Goal: Information Seeking & Learning: Learn about a topic

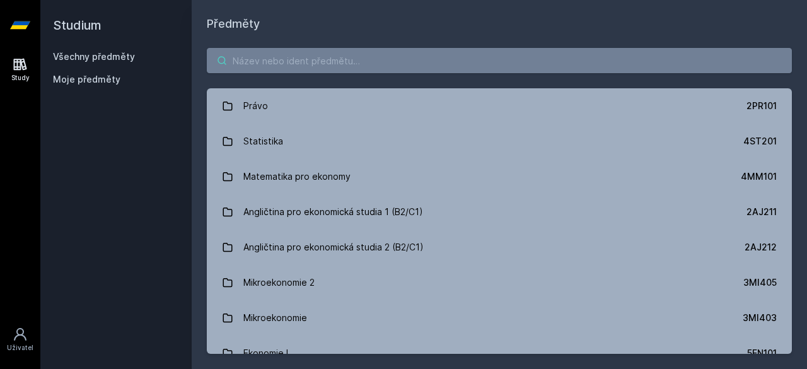
click at [430, 57] on input "search" at bounding box center [499, 60] width 585 height 25
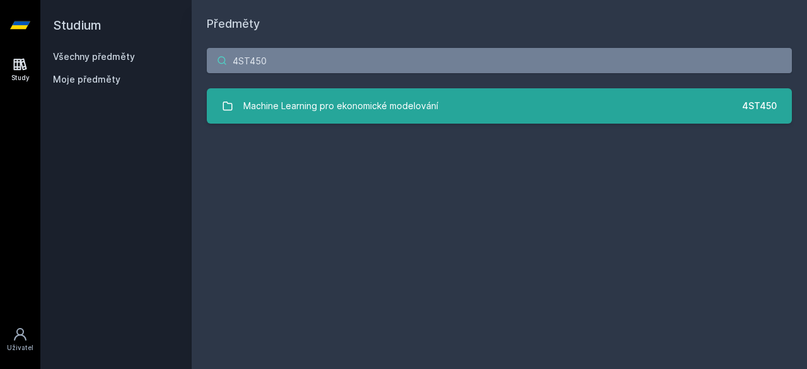
type input "4ST450"
click at [508, 109] on link "Machine Learning pro ekonomické modelování 4ST450" at bounding box center [499, 105] width 585 height 35
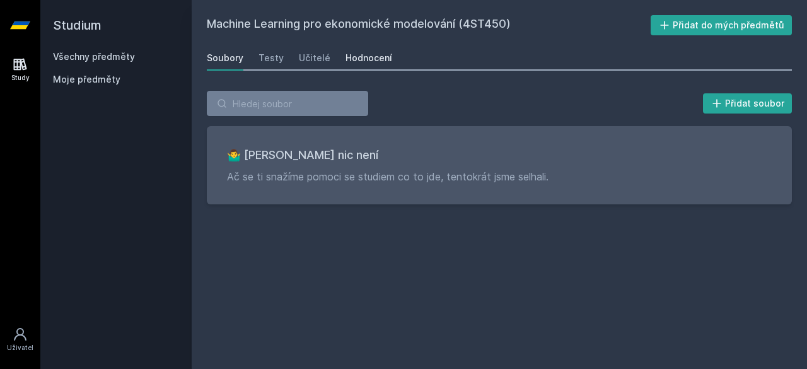
click at [363, 55] on div "Hodnocení" at bounding box center [369, 58] width 47 height 13
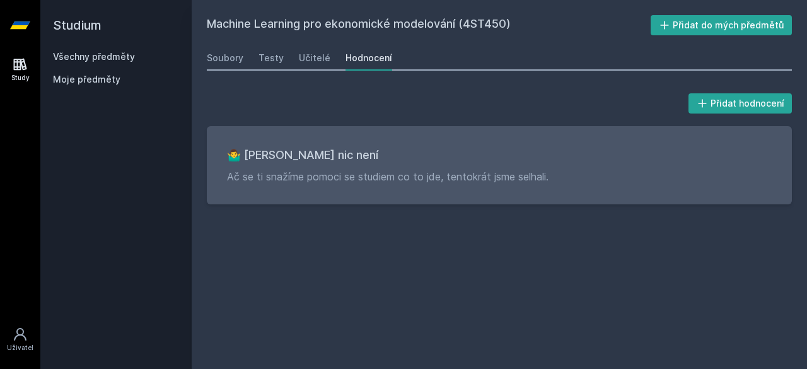
click at [306, 69] on div "Soubory Testy Učitelé Hodnocení" at bounding box center [499, 57] width 585 height 25
click at [312, 61] on div "Učitelé" at bounding box center [315, 58] width 32 height 13
click at [274, 56] on div "Testy" at bounding box center [271, 58] width 25 height 13
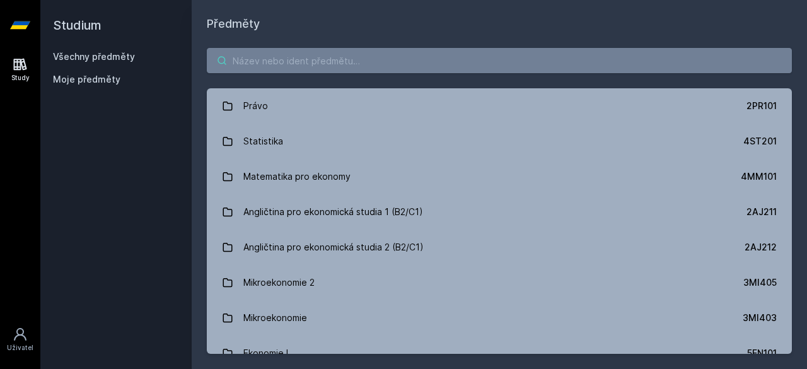
click at [272, 59] on input "search" at bounding box center [499, 60] width 585 height 25
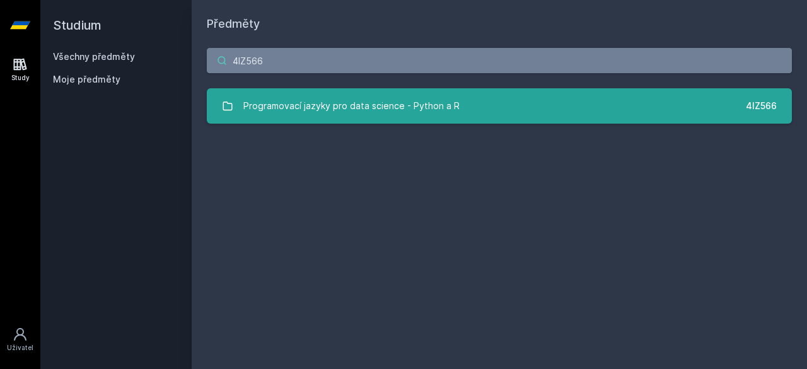
type input "4IZ566"
click at [478, 94] on link "Programovací jazyky pro data science - Python a R 4IZ566" at bounding box center [499, 105] width 585 height 35
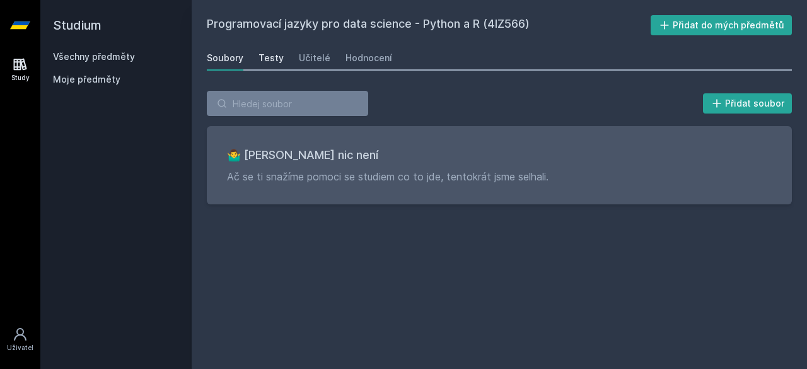
click at [272, 56] on div "Testy" at bounding box center [271, 58] width 25 height 13
click at [301, 57] on div "Učitelé" at bounding box center [315, 58] width 32 height 13
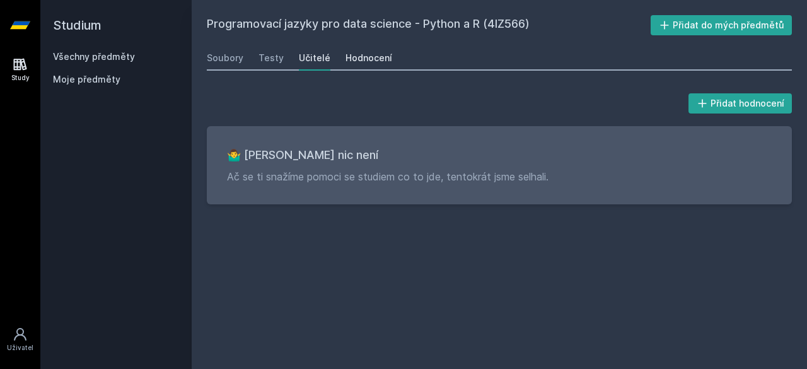
click at [352, 57] on div "Hodnocení" at bounding box center [369, 58] width 47 height 13
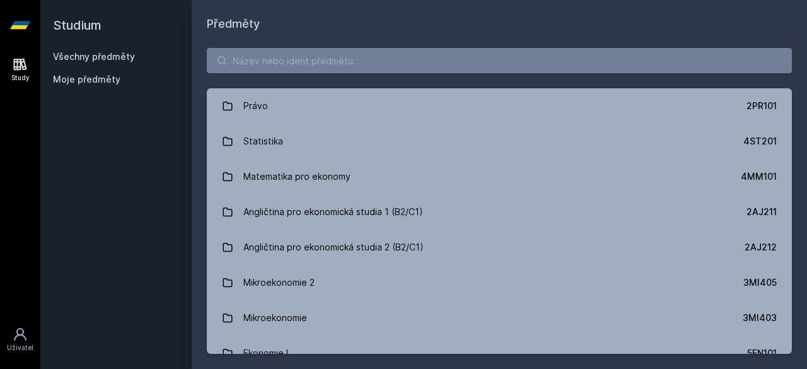
drag, startPoint x: 0, startPoint y: 0, endPoint x: 354, endPoint y: 45, distance: 356.5
click at [354, 45] on div "Právo 2PR101 Statistika 4ST201 Matematika pro ekonomy 4MM101 Angličtina pro eko…" at bounding box center [499, 201] width 615 height 336
click at [354, 58] on input "search" at bounding box center [499, 60] width 585 height 25
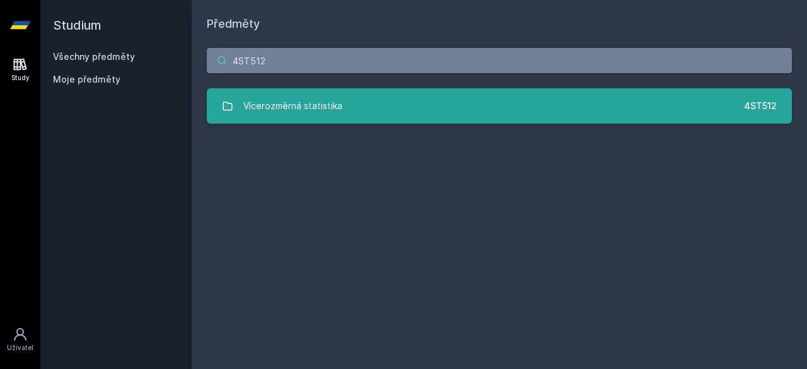
type input "4ST512"
click at [392, 119] on link "Vícerozměrná statistika 4ST512" at bounding box center [499, 105] width 585 height 35
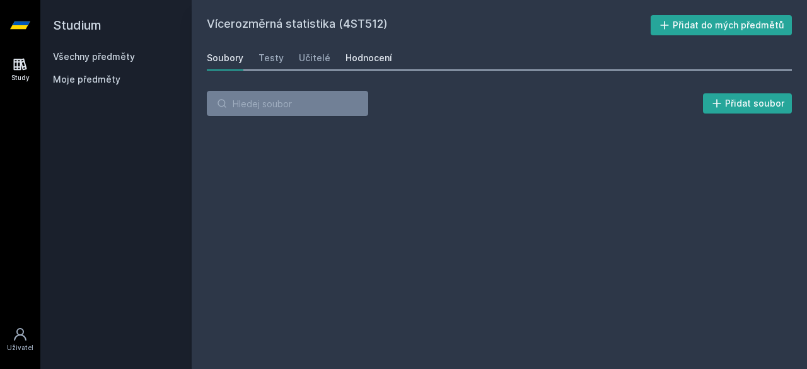
click at [362, 51] on link "Hodnocení" at bounding box center [369, 57] width 47 height 25
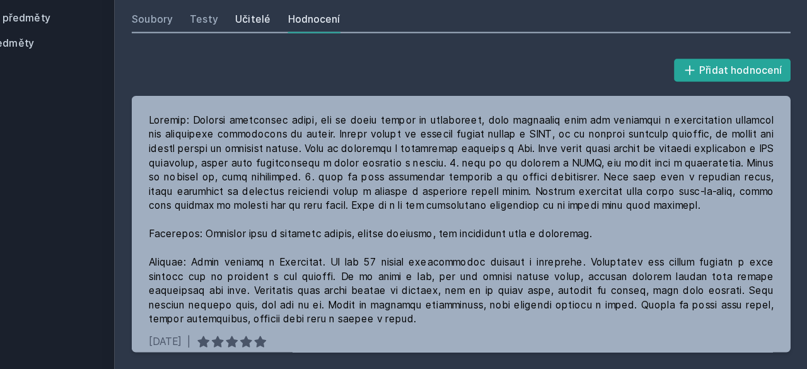
click at [299, 52] on div "Učitelé" at bounding box center [315, 58] width 32 height 13
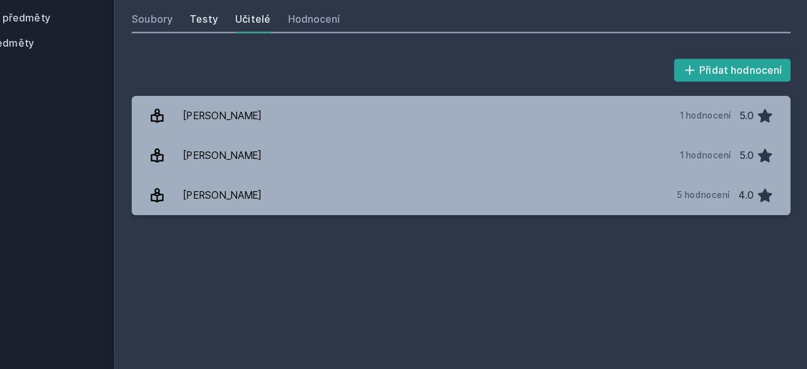
click at [270, 59] on div "Testy" at bounding box center [271, 58] width 25 height 13
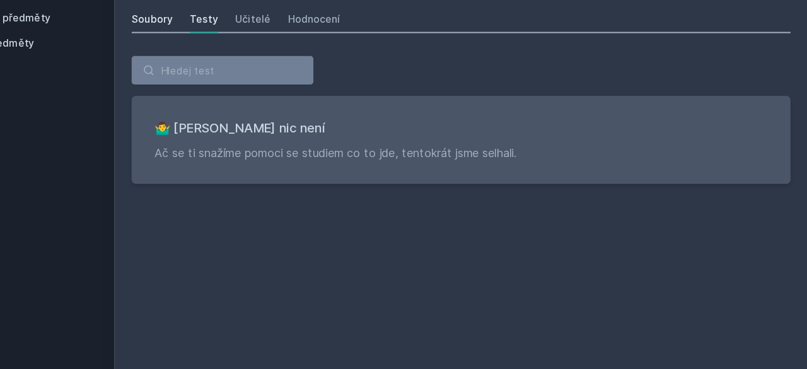
click at [232, 56] on div "Soubory" at bounding box center [225, 58] width 37 height 13
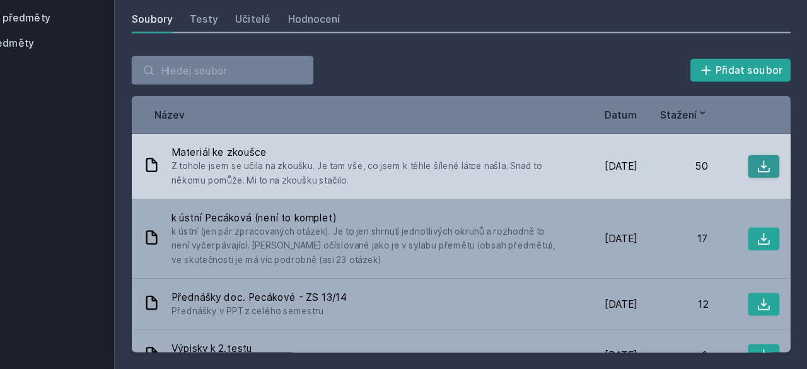
click at [762, 185] on icon at bounding box center [768, 188] width 13 height 13
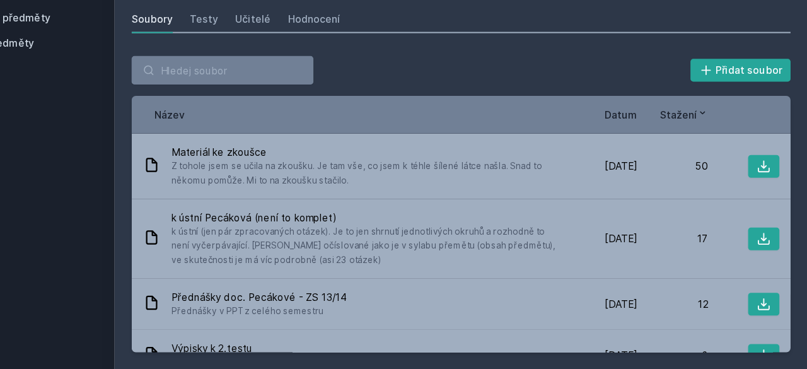
click at [281, 84] on div "Přidat soubor Řazení: Název Datum Stažení Název Datum Stažení Materiál ke zkouš…" at bounding box center [499, 222] width 615 height 293
click at [279, 103] on input "search" at bounding box center [287, 103] width 161 height 25
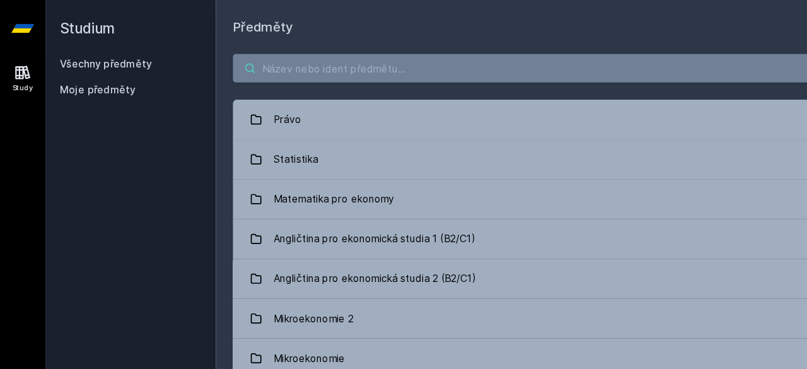
click at [290, 56] on input "search" at bounding box center [499, 60] width 585 height 25
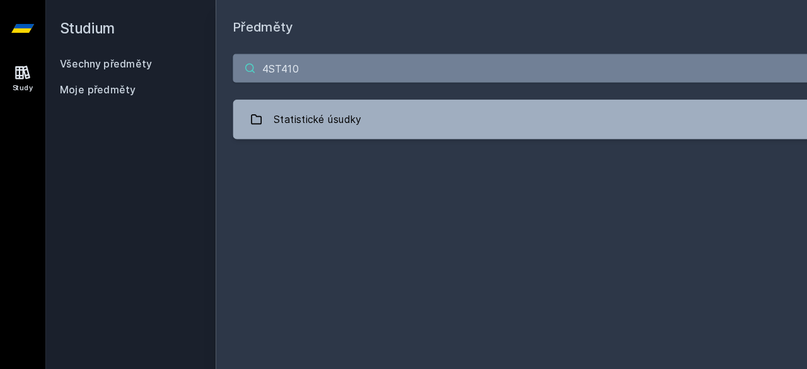
type input "4ST410"
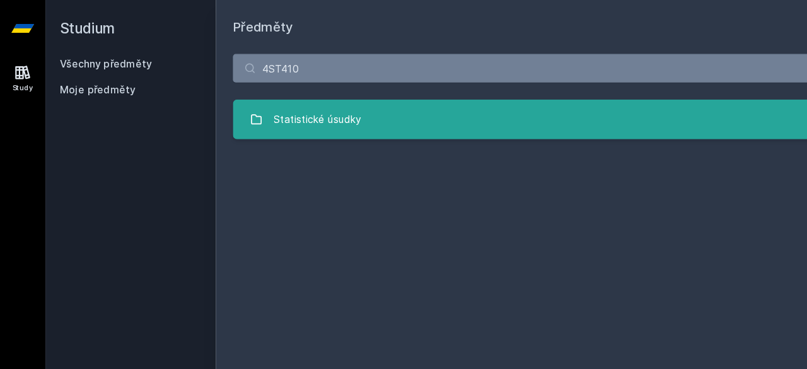
click at [288, 114] on div "Statistické úsudky" at bounding box center [282, 105] width 78 height 25
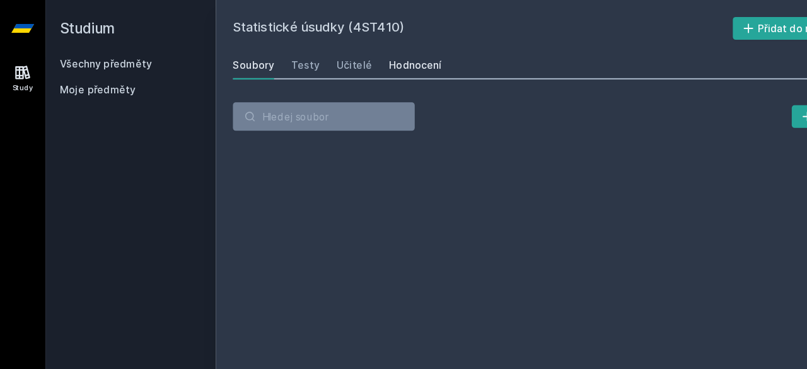
click at [351, 54] on div "Hodnocení" at bounding box center [369, 58] width 47 height 13
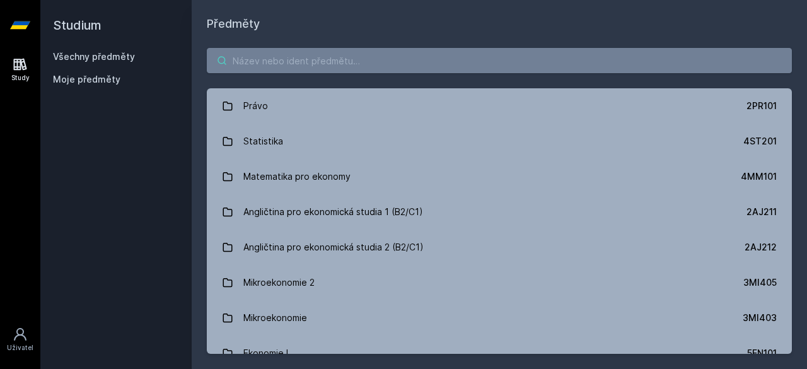
click at [301, 56] on input "search" at bounding box center [499, 60] width 585 height 25
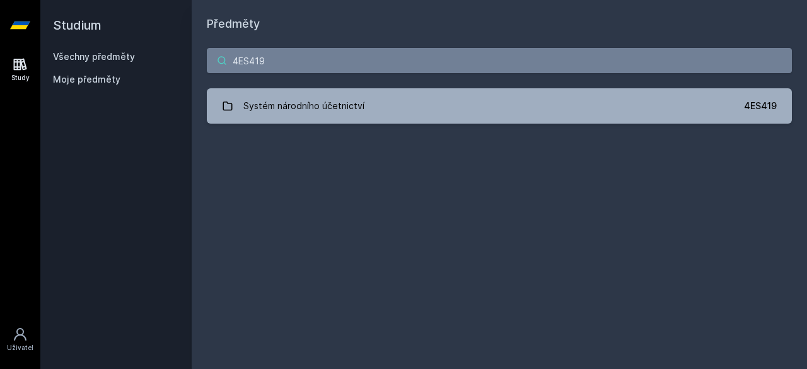
type input "4ES419"
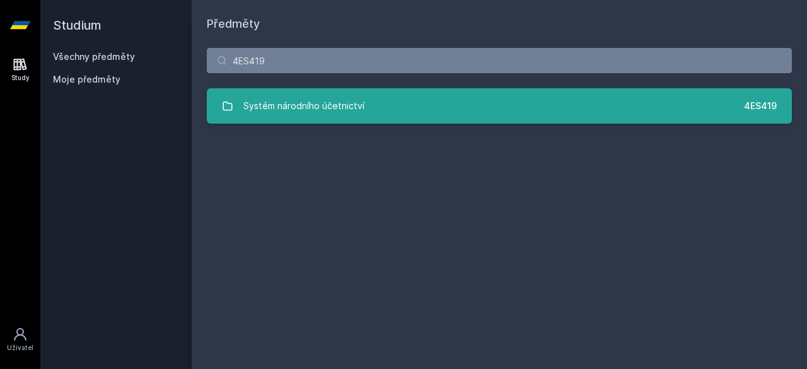
click at [303, 104] on div "Systém národního účetnictví" at bounding box center [303, 105] width 121 height 25
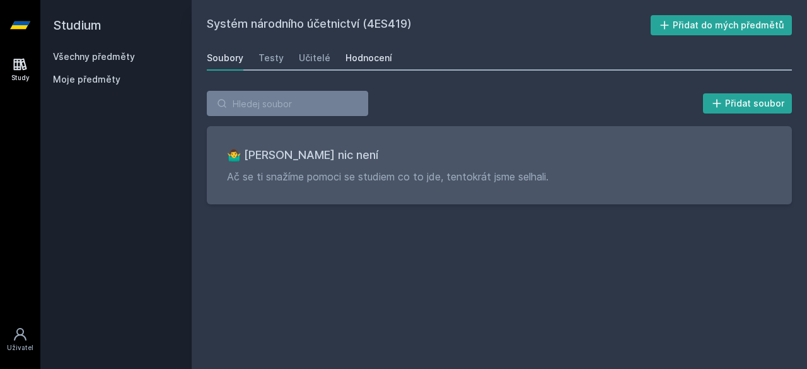
click at [351, 62] on div "Hodnocení" at bounding box center [369, 58] width 47 height 13
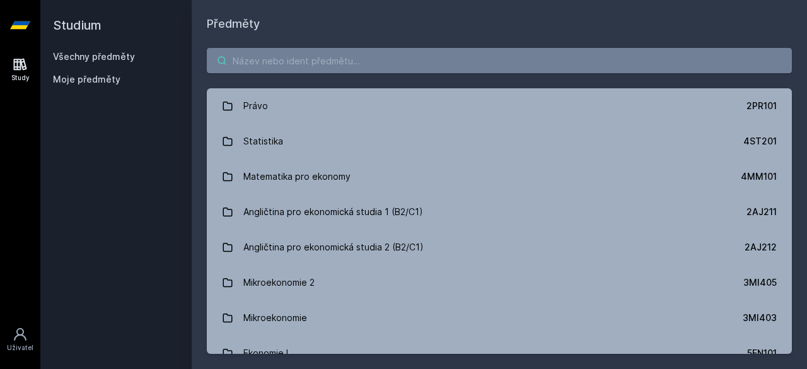
click at [260, 63] on input "search" at bounding box center [499, 60] width 585 height 25
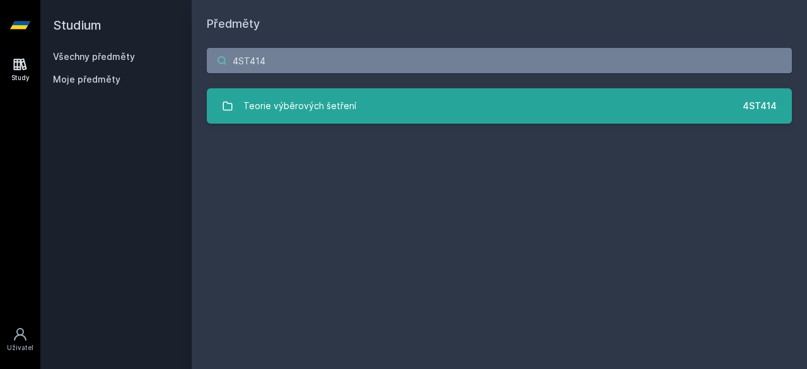
type input "4ST414"
click at [282, 110] on div "Teorie výběrových šetření" at bounding box center [299, 105] width 113 height 25
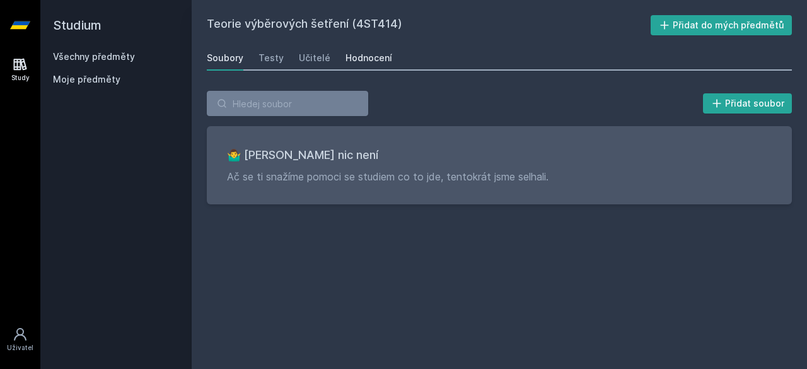
click at [346, 59] on div "Hodnocení" at bounding box center [369, 58] width 47 height 13
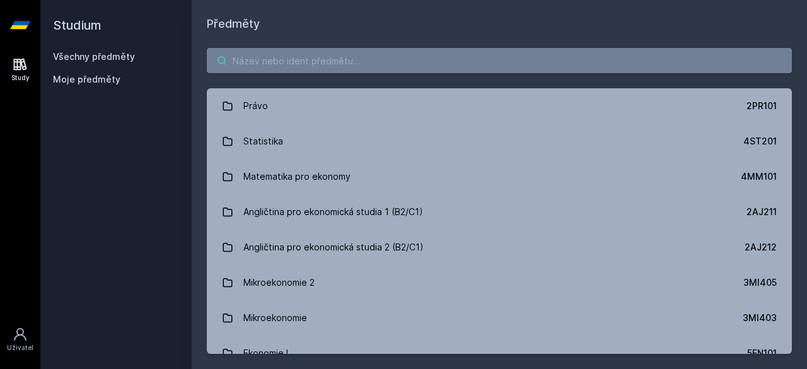
click at [286, 60] on input "search" at bounding box center [499, 60] width 585 height 25
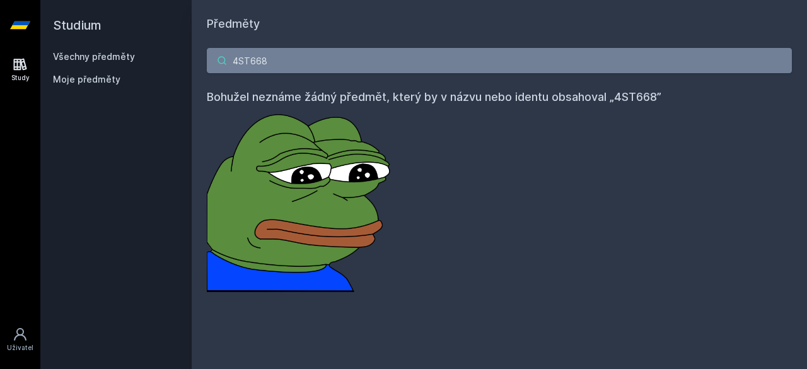
type input "4ST668"
click at [315, 61] on input "4ST668" at bounding box center [499, 60] width 585 height 25
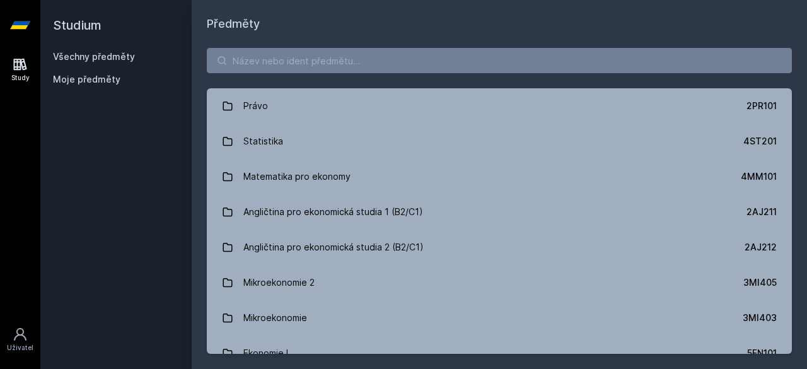
click at [426, 24] on h1 "Předměty" at bounding box center [499, 24] width 585 height 18
